Goal: Transaction & Acquisition: Purchase product/service

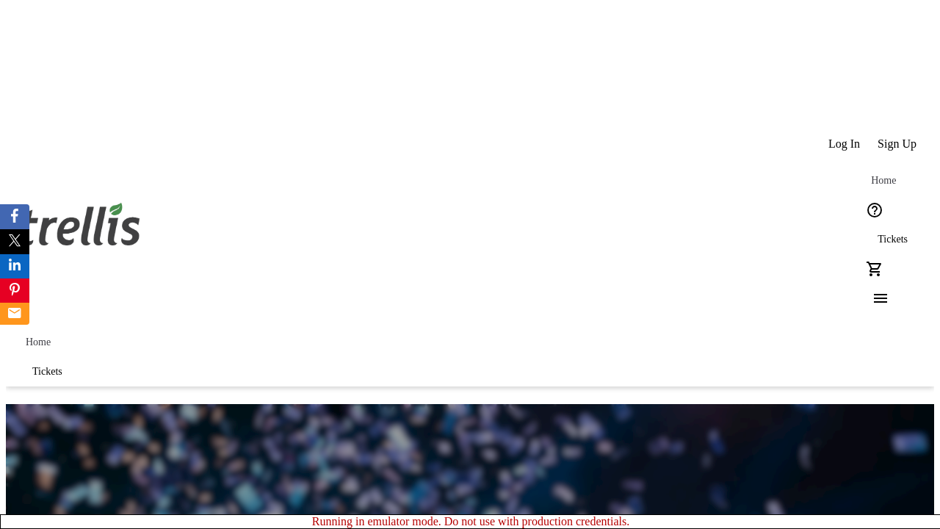
click at [898, 137] on span "Sign Up" at bounding box center [896, 143] width 39 height 13
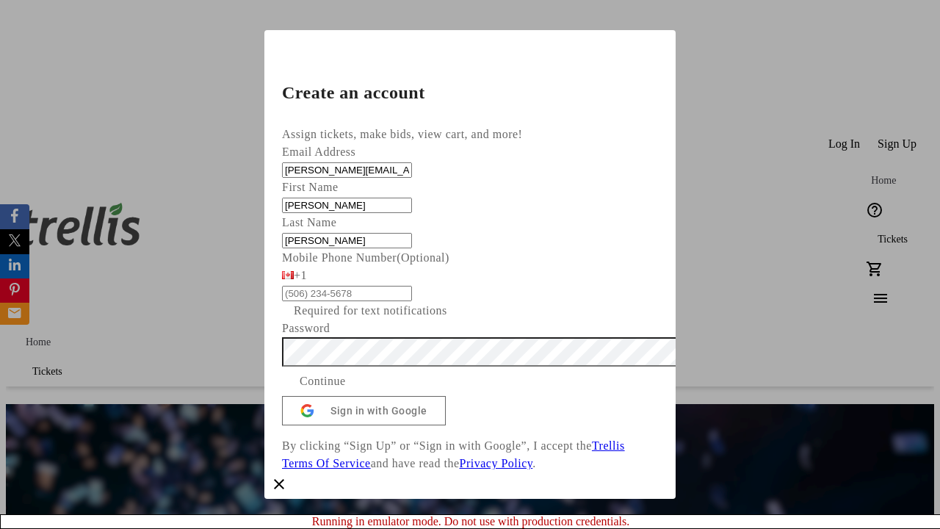
click at [346, 390] on span "Continue" at bounding box center [323, 381] width 46 height 18
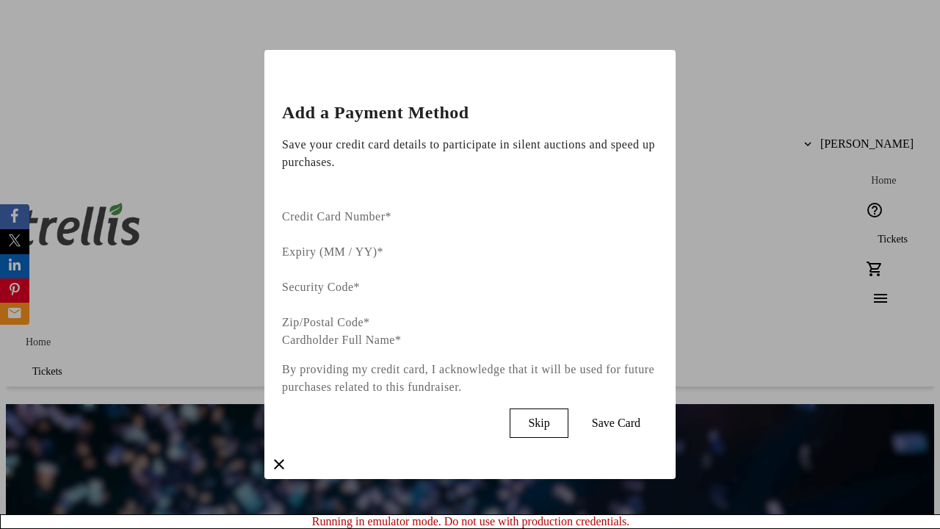
click at [549, 416] on span "Skip" at bounding box center [538, 422] width 21 height 13
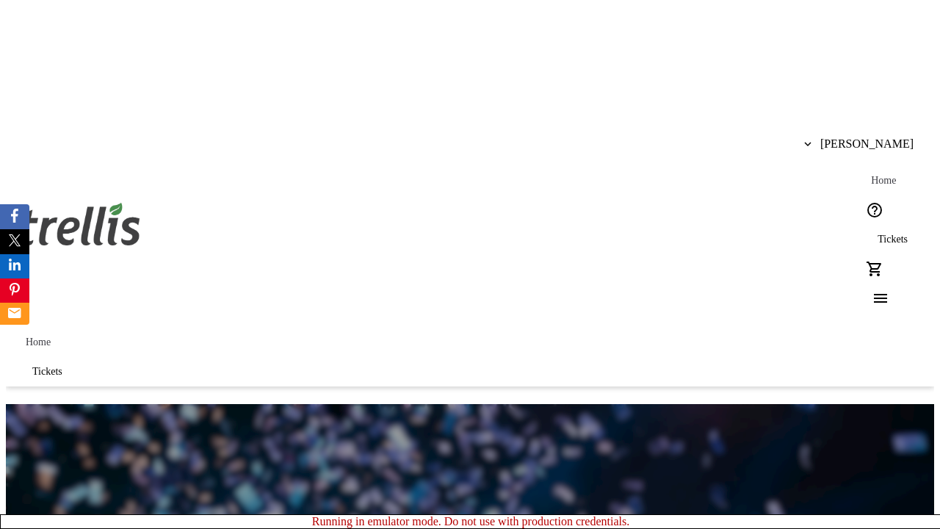
click at [877, 233] on span "Tickets" at bounding box center [892, 239] width 30 height 12
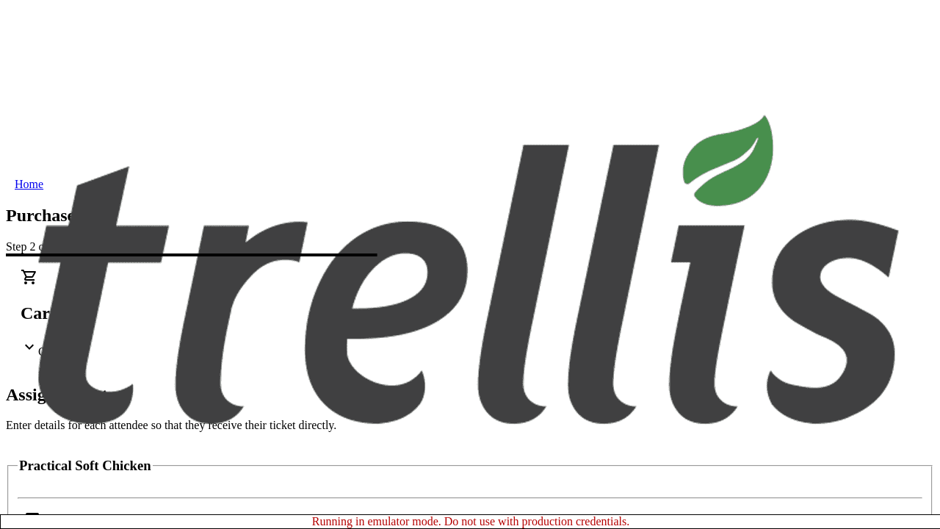
scroll to position [89, 0]
